Goal: Information Seeking & Learning: Learn about a topic

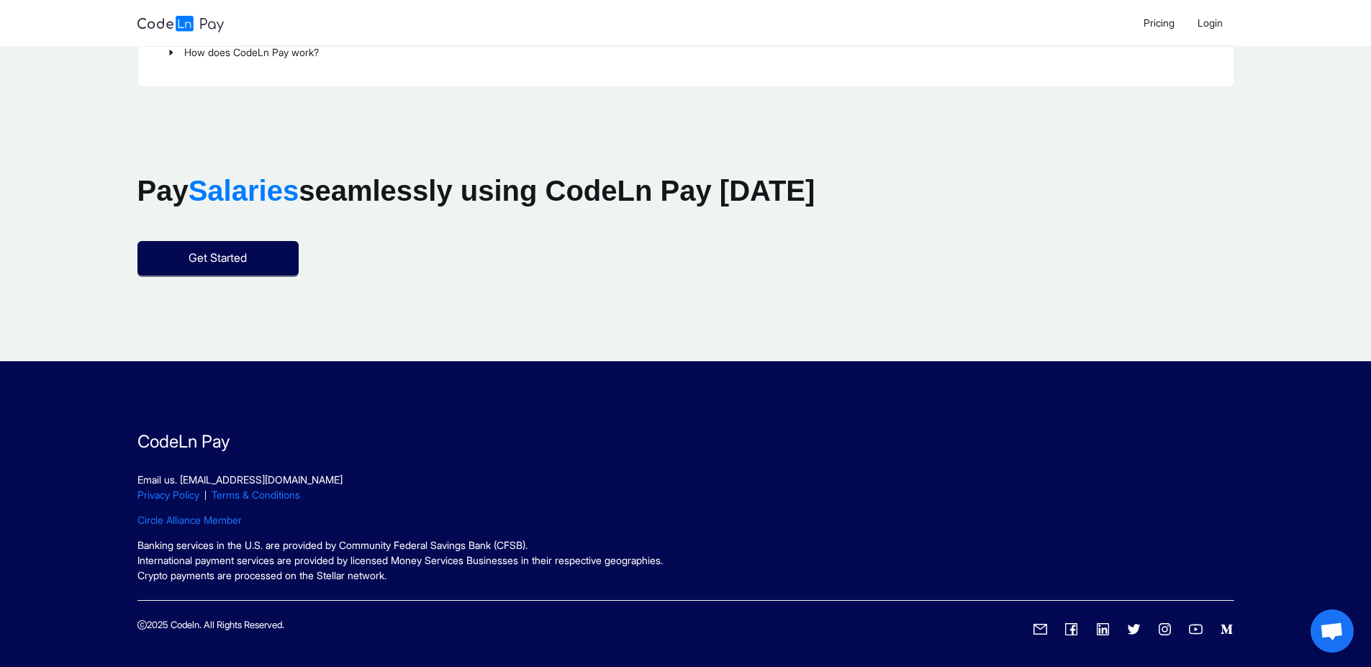
scroll to position [2136, 0]
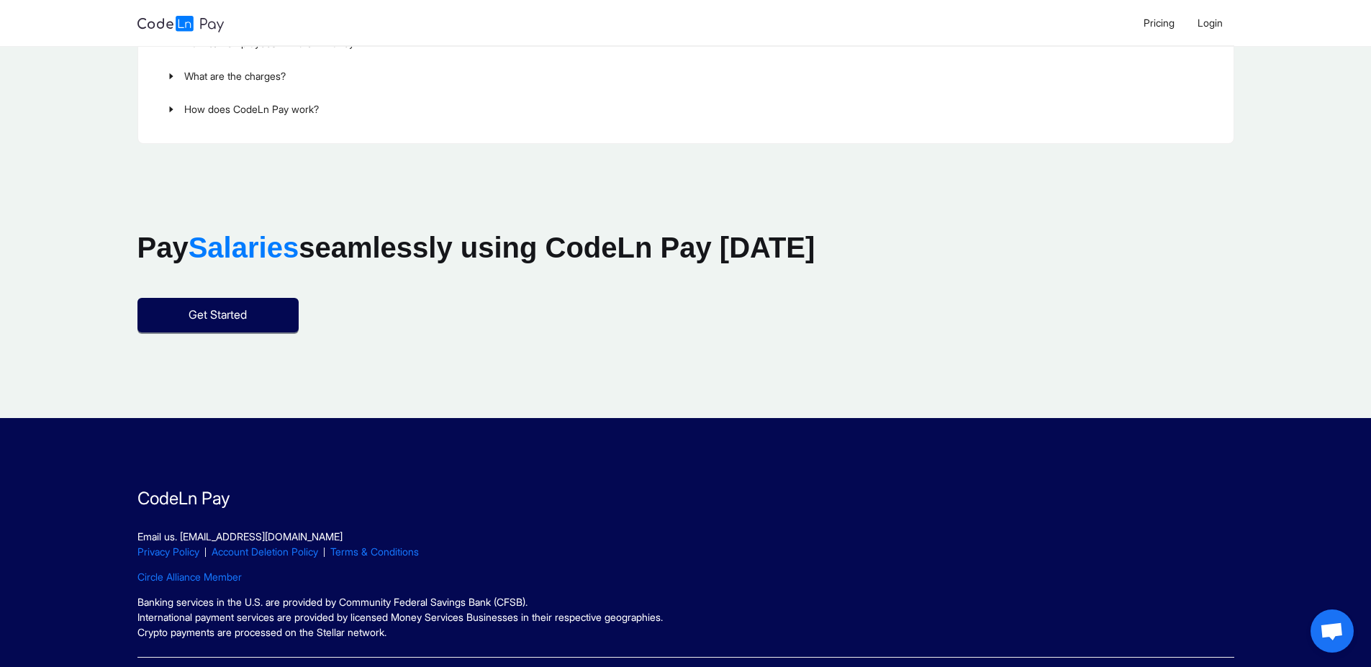
scroll to position [2073, 0]
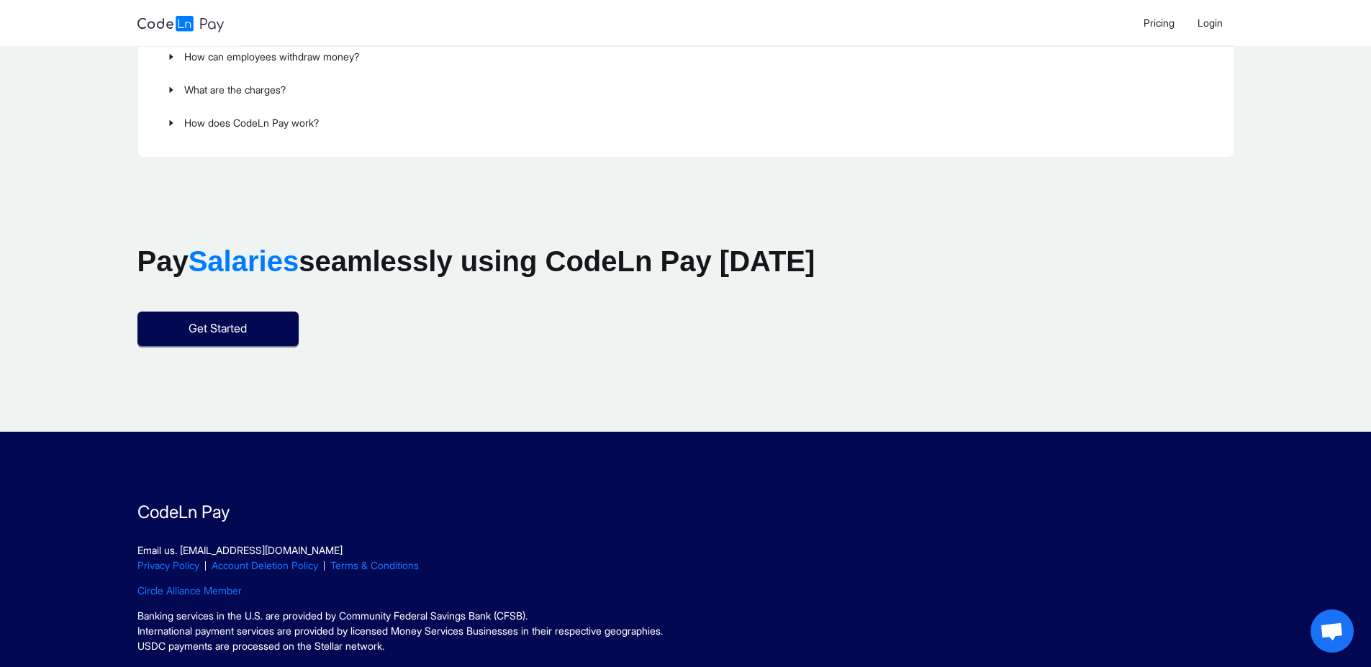
scroll to position [2136, 0]
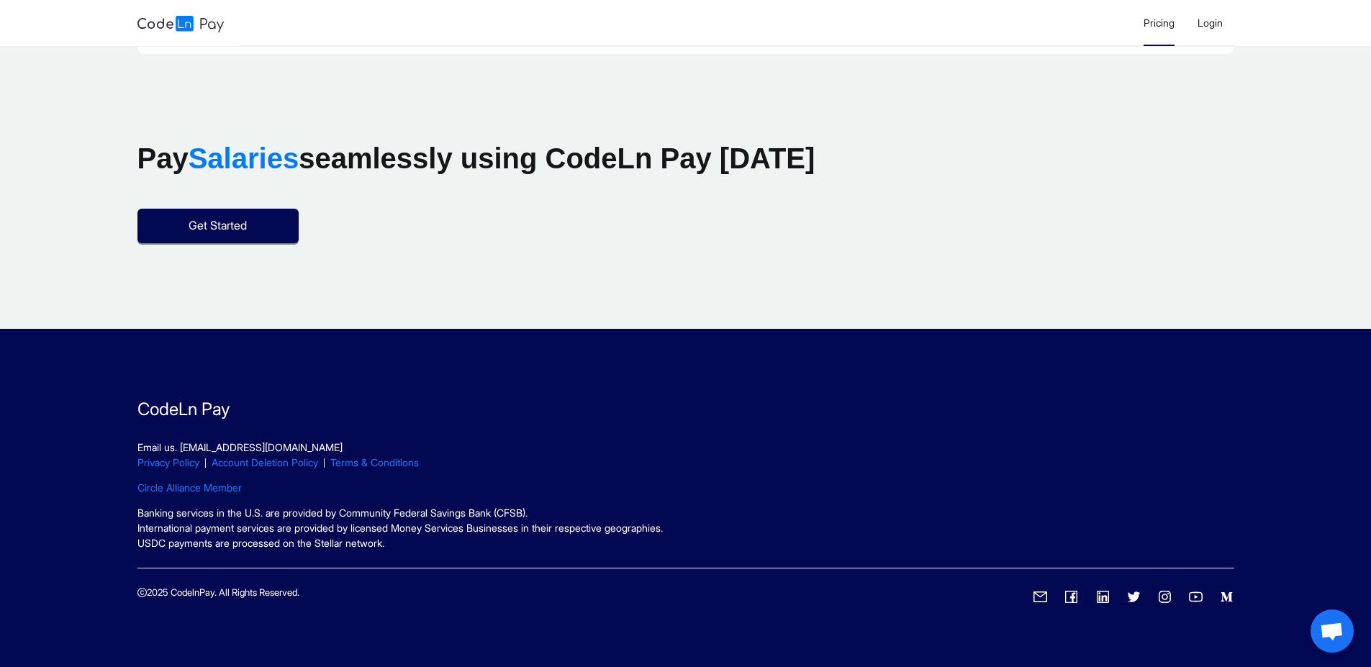
click at [1132, 32] on li "Pricing" at bounding box center [1159, 23] width 54 height 46
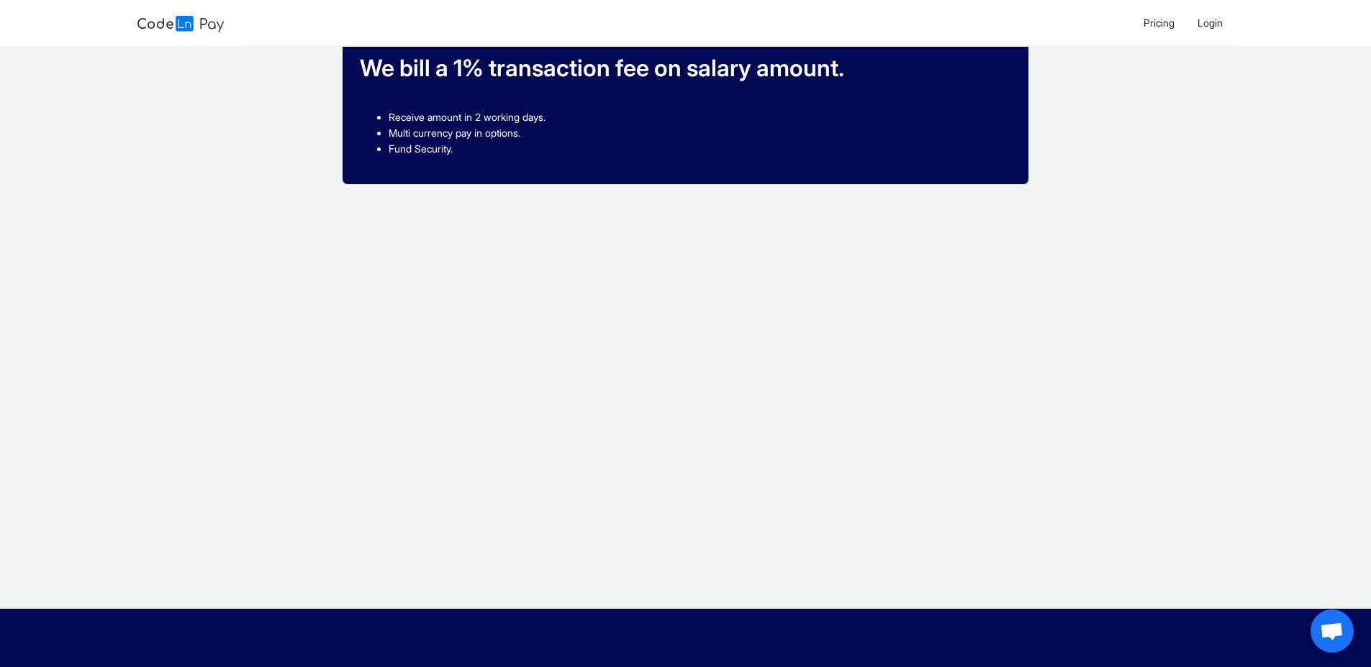
scroll to position [346, 0]
